Goal: Navigation & Orientation: Find specific page/section

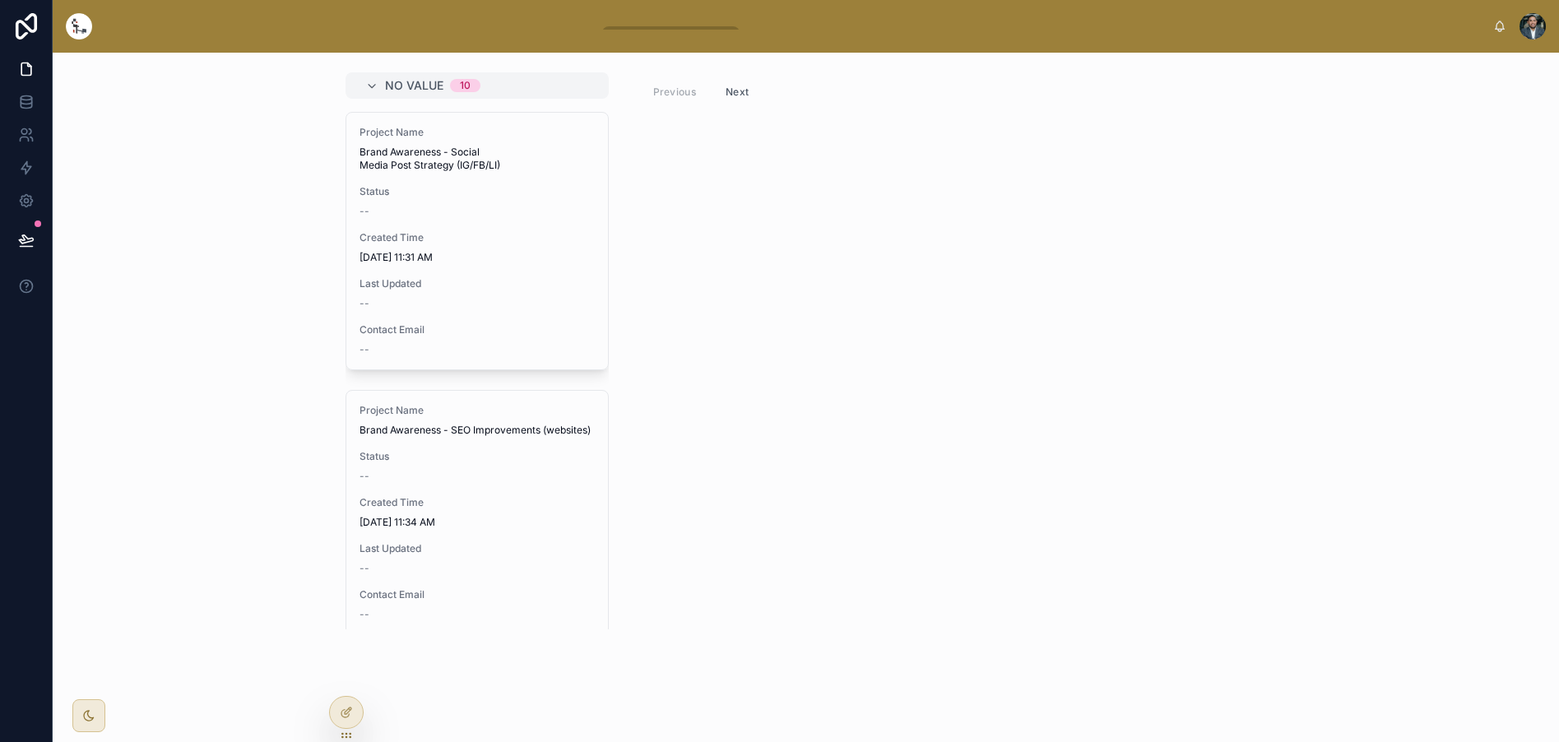
click at [87, 35] on img at bounding box center [79, 26] width 26 height 26
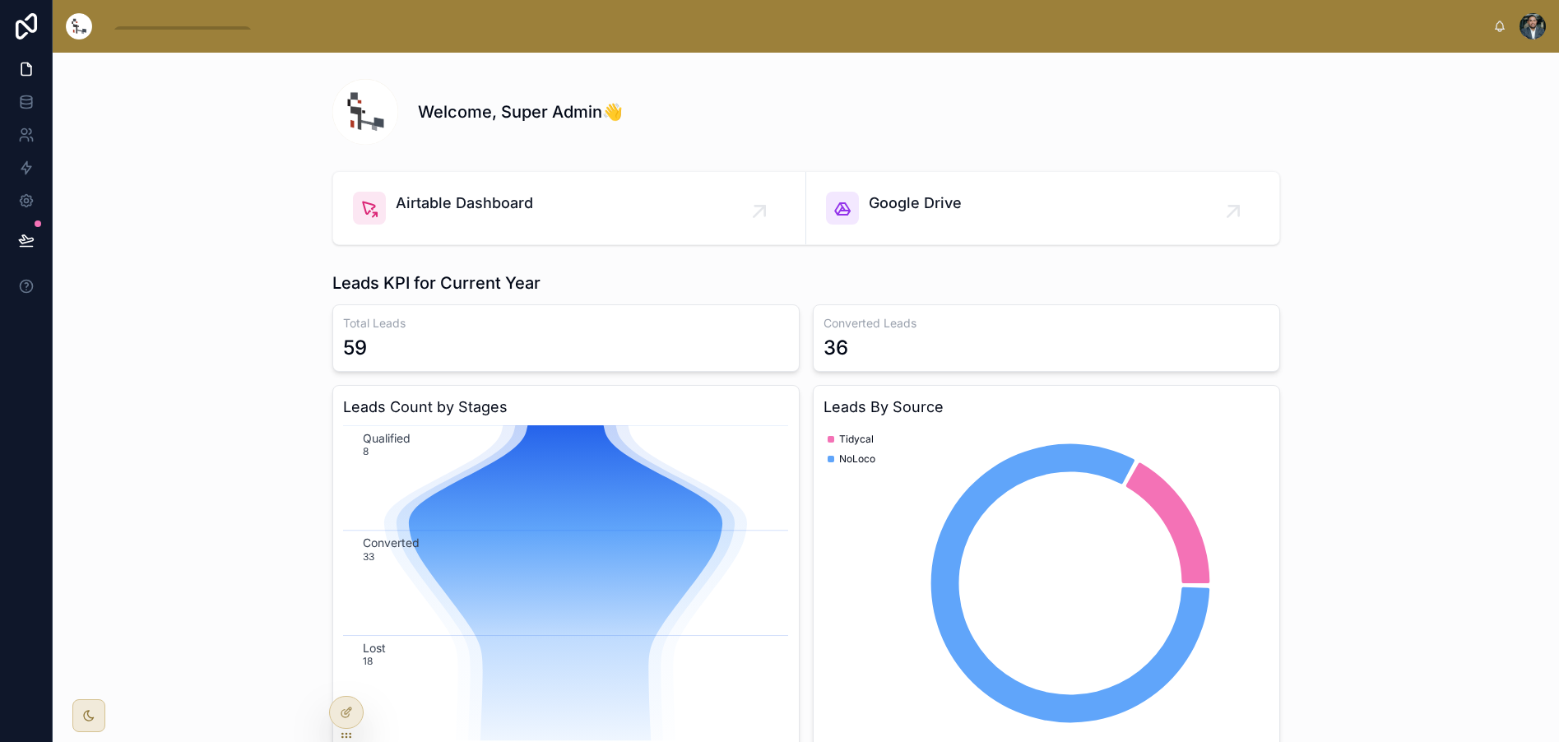
click at [226, 118] on div "Welcome, Super Admin👋" at bounding box center [806, 109] width 1480 height 86
click at [1142, 2] on div "Company Dashboard Leads Accounts Contacts Opportunities Internal Projects Tasks…" at bounding box center [806, 26] width 1506 height 53
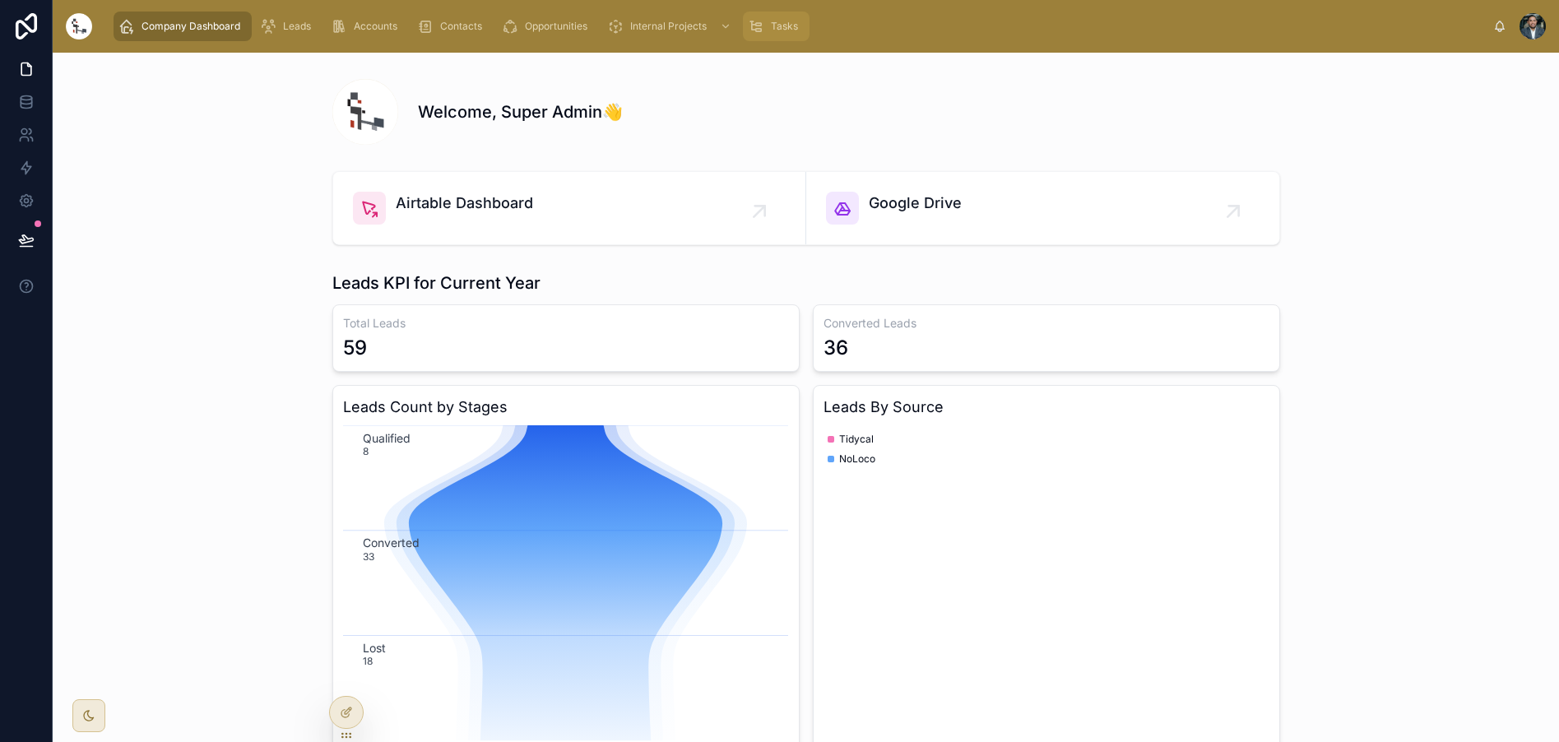
click at [766, 22] on div "Tasks" at bounding box center [776, 26] width 57 height 26
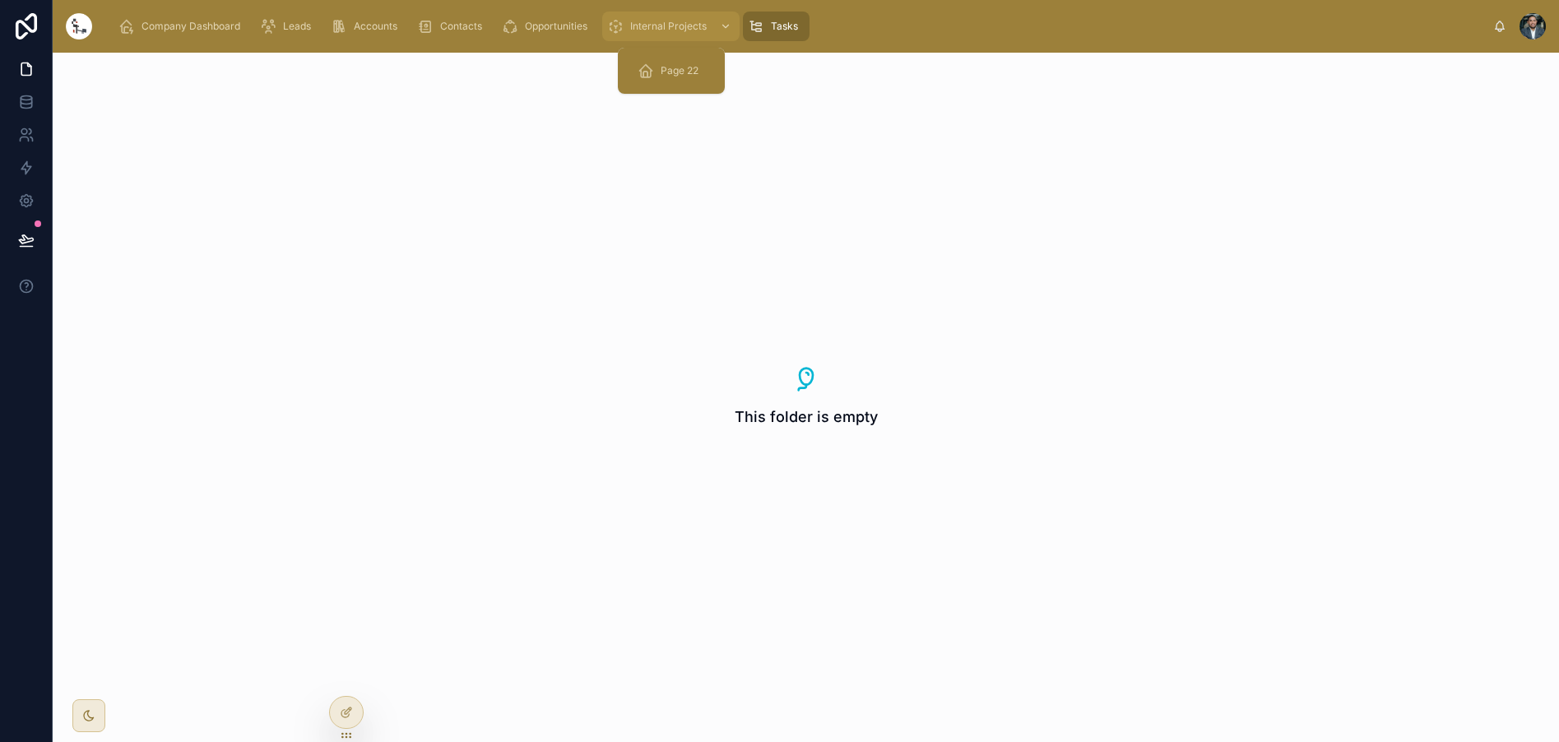
click at [688, 30] on span "Internal Projects" at bounding box center [668, 26] width 77 height 13
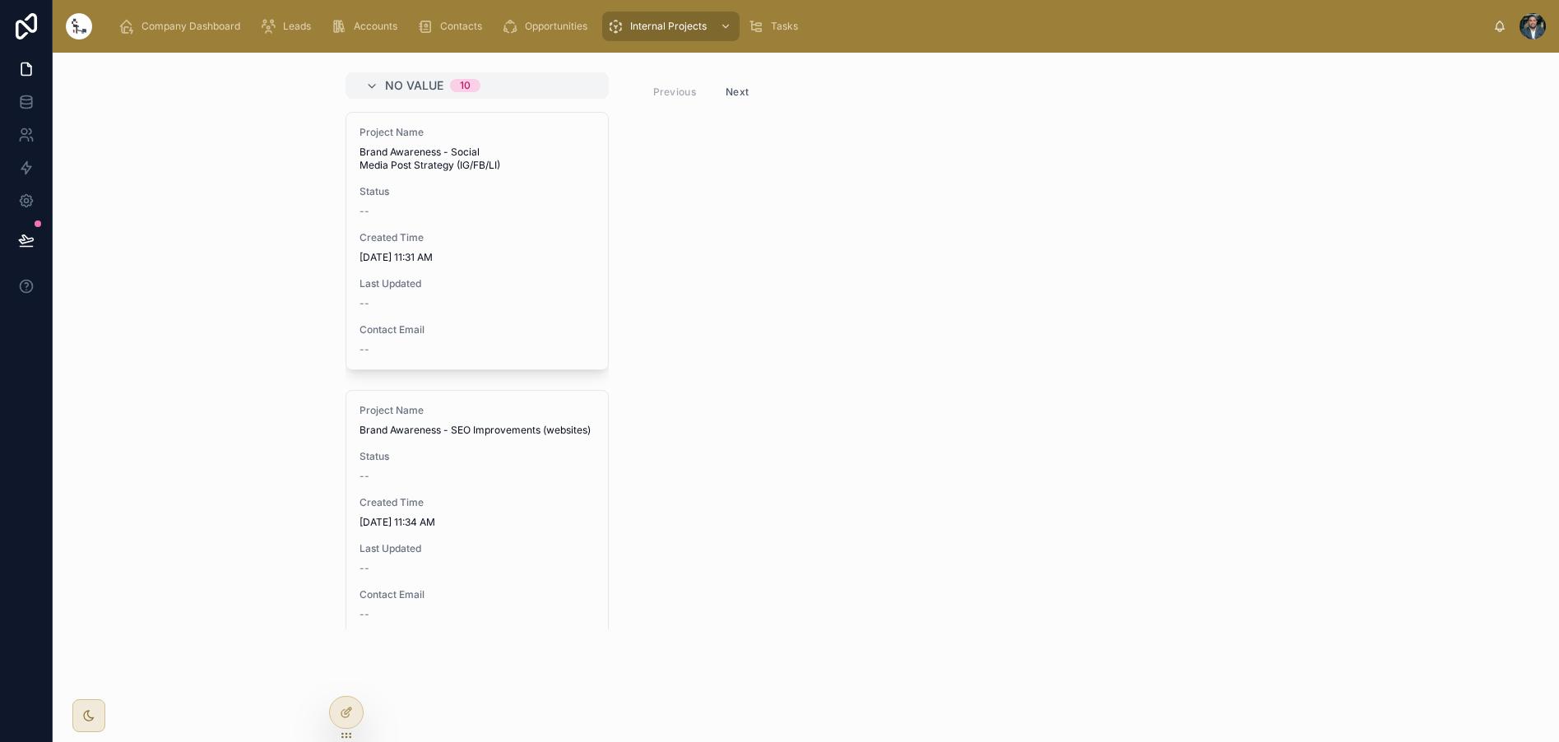
click at [744, 96] on button "Next" at bounding box center [737, 92] width 46 height 26
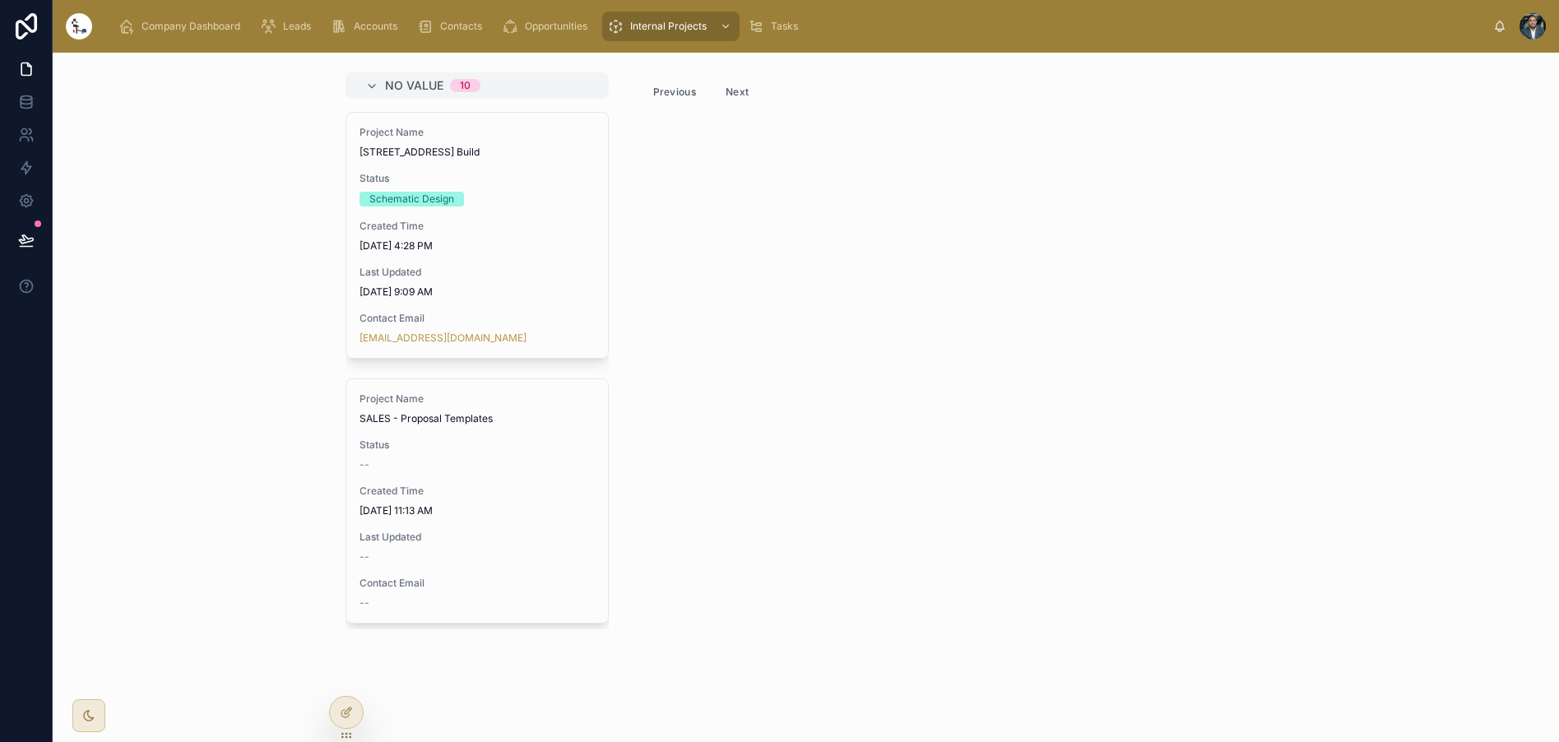
click at [741, 89] on button "Next" at bounding box center [737, 92] width 46 height 26
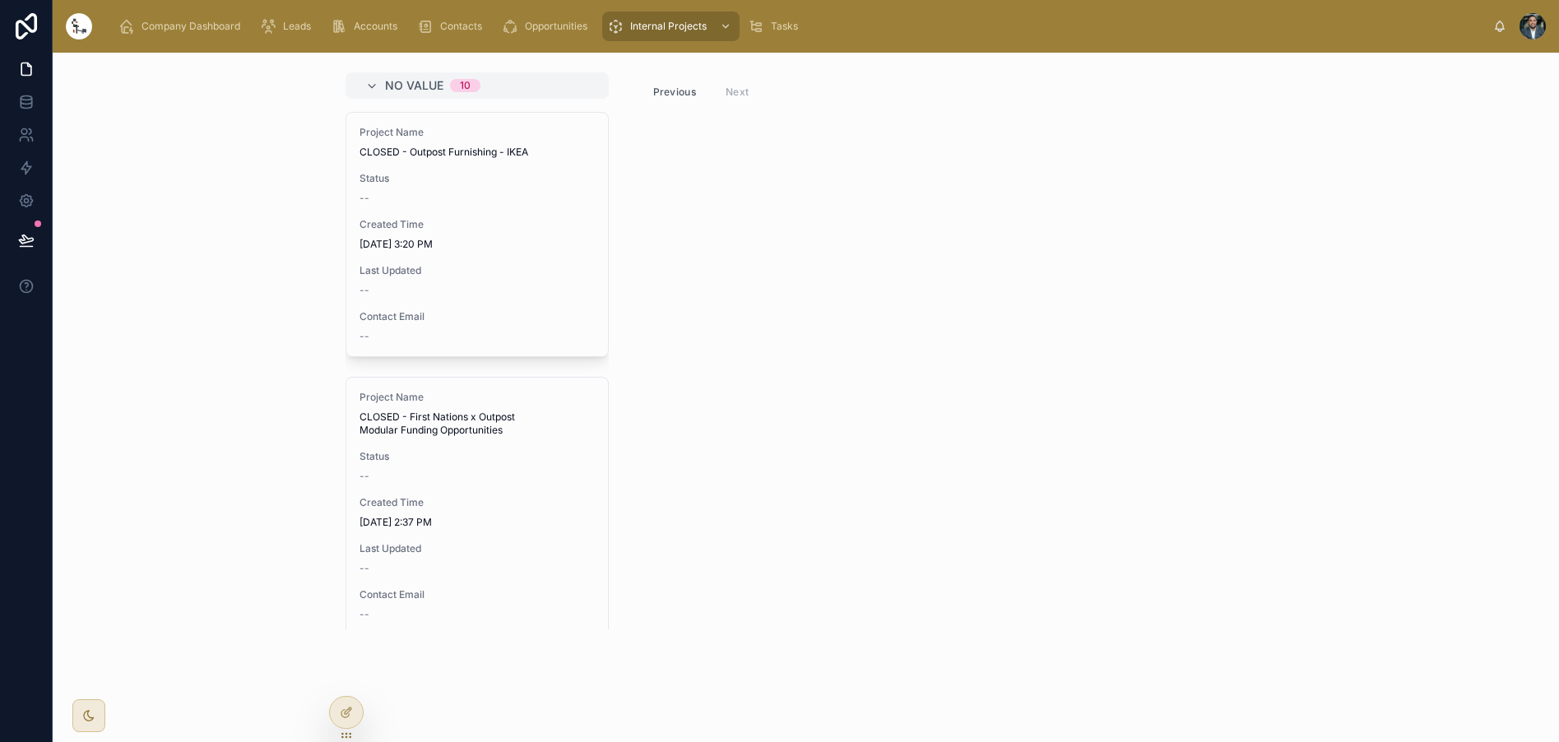
click at [666, 91] on button "Previous" at bounding box center [675, 92] width 66 height 26
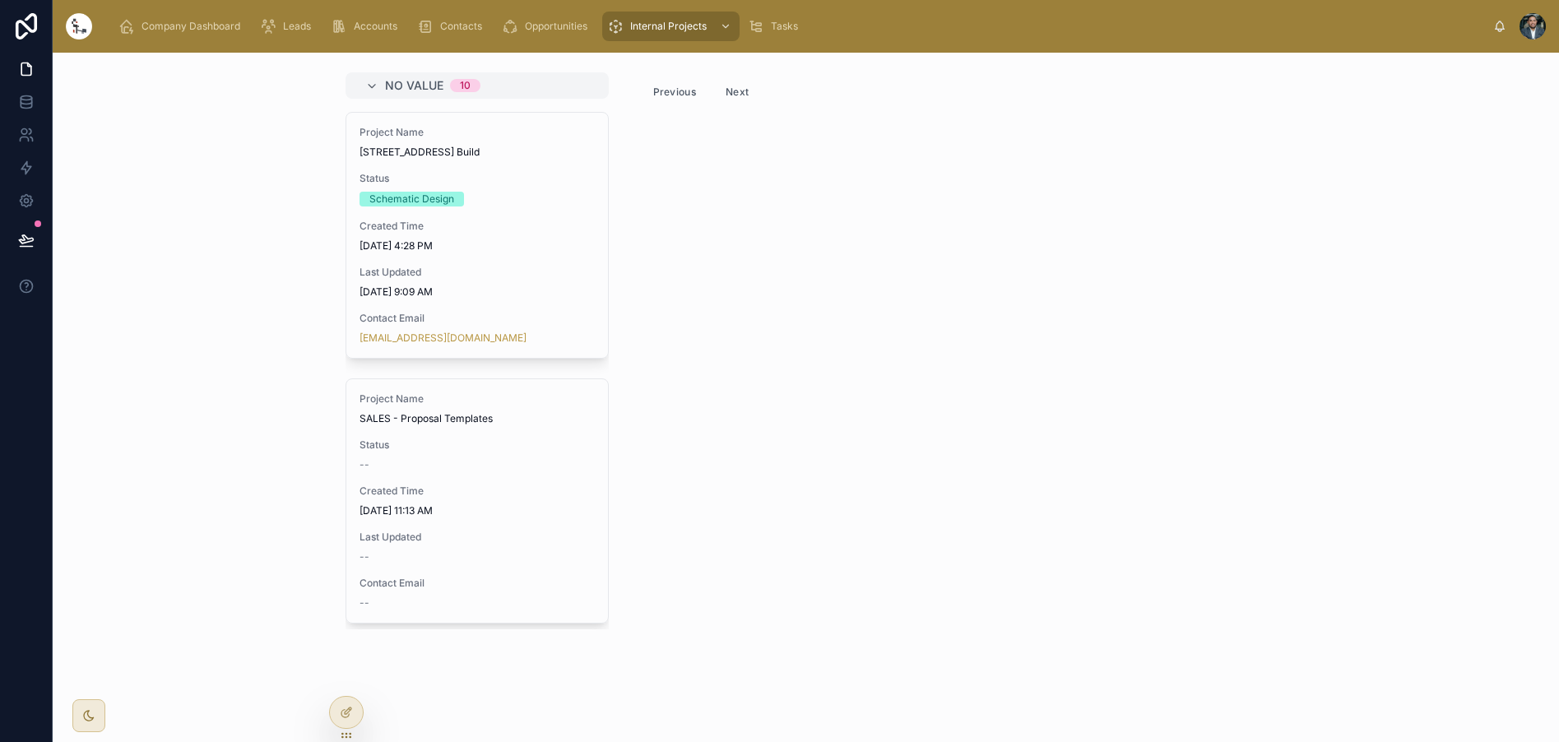
click at [666, 91] on button "Previous" at bounding box center [675, 92] width 66 height 26
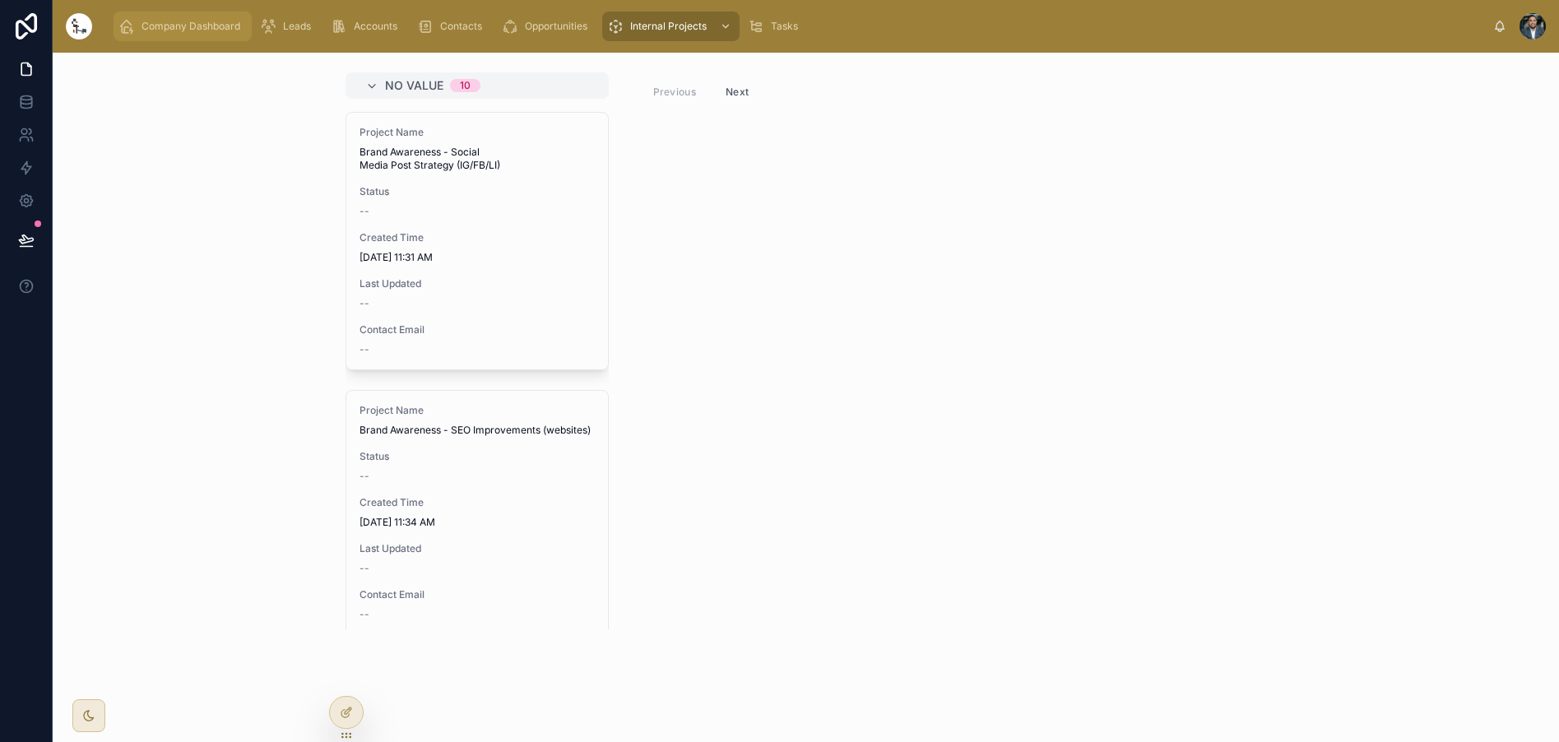
click at [131, 28] on icon "scrollable content" at bounding box center [126, 26] width 16 height 16
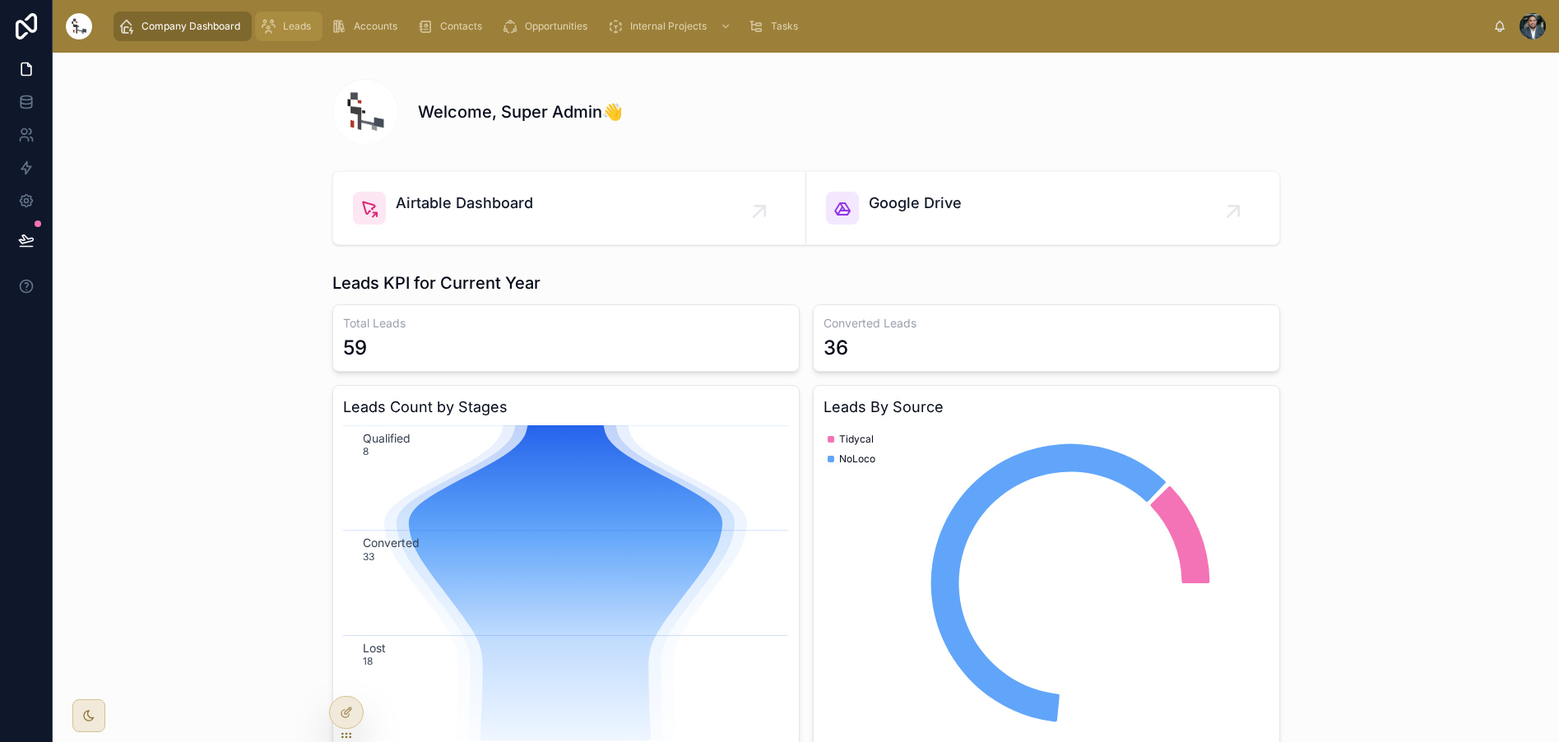
click at [287, 31] on span "Leads" at bounding box center [297, 26] width 28 height 13
